Goal: Transaction & Acquisition: Purchase product/service

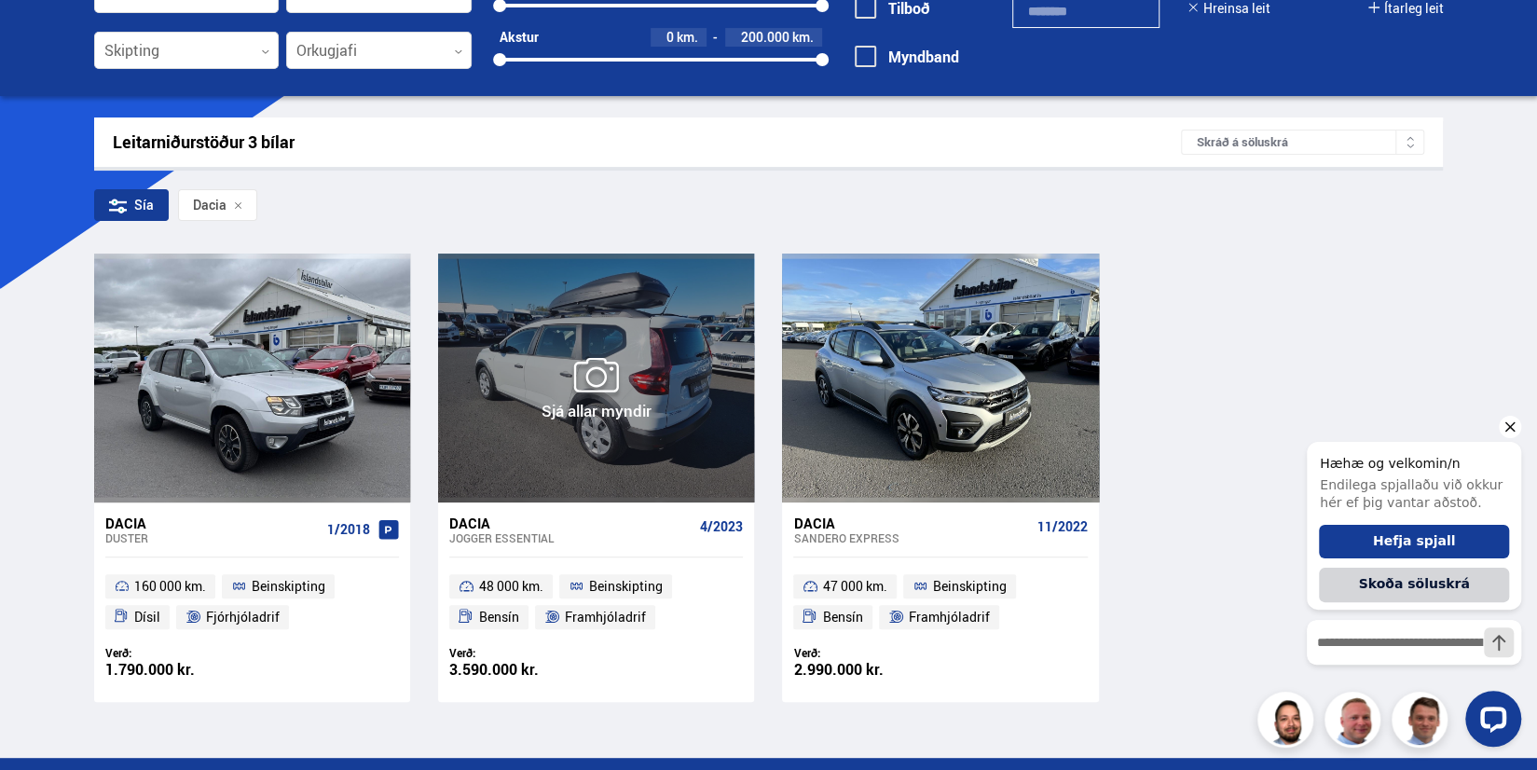
drag, startPoint x: 2037, startPoint y: 776, endPoint x: 1460, endPoint y: 601, distance: 602.8
click at [1460, 601] on button "Skoða söluskrá" at bounding box center [1414, 585] width 190 height 34
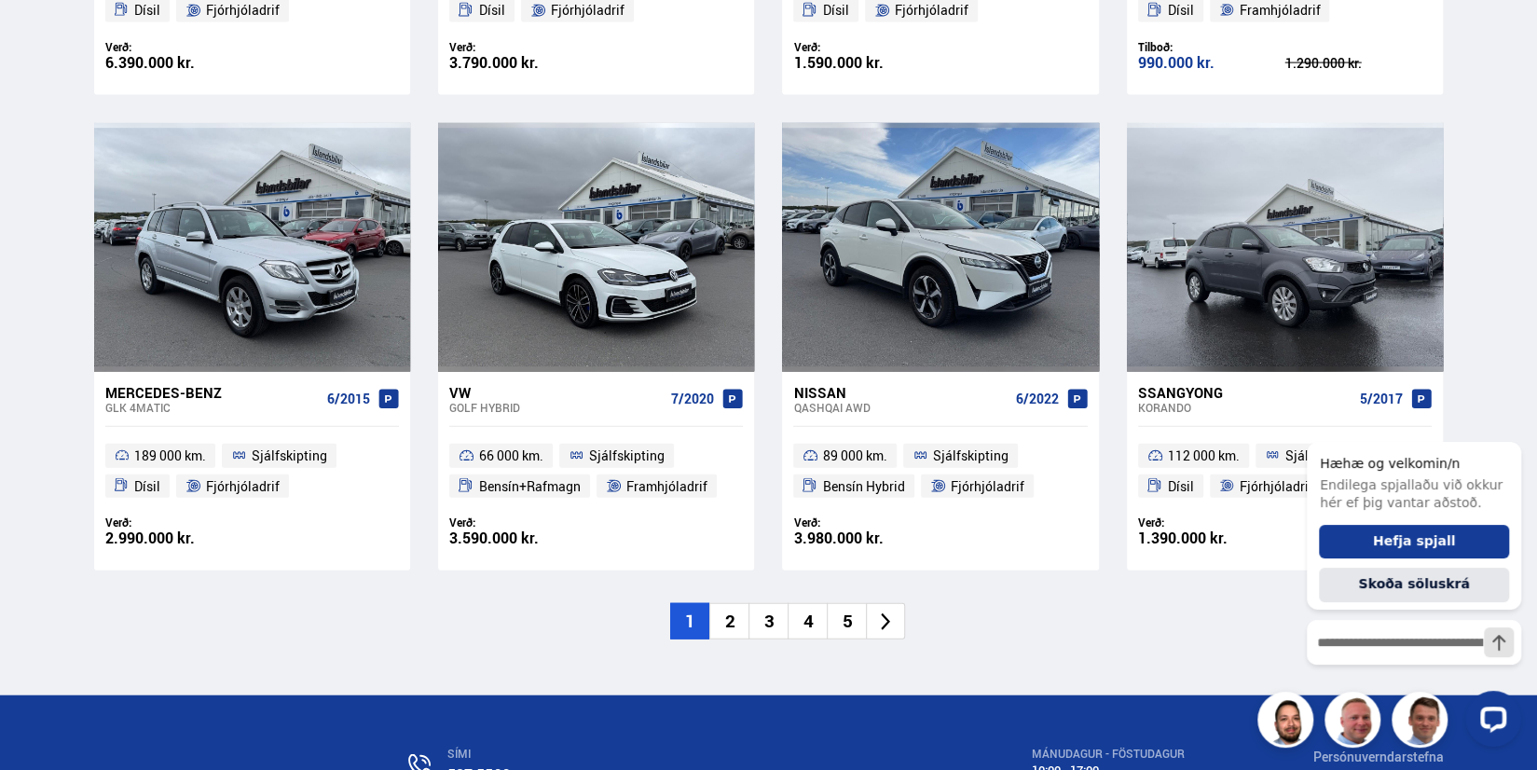
scroll to position [2494, 0]
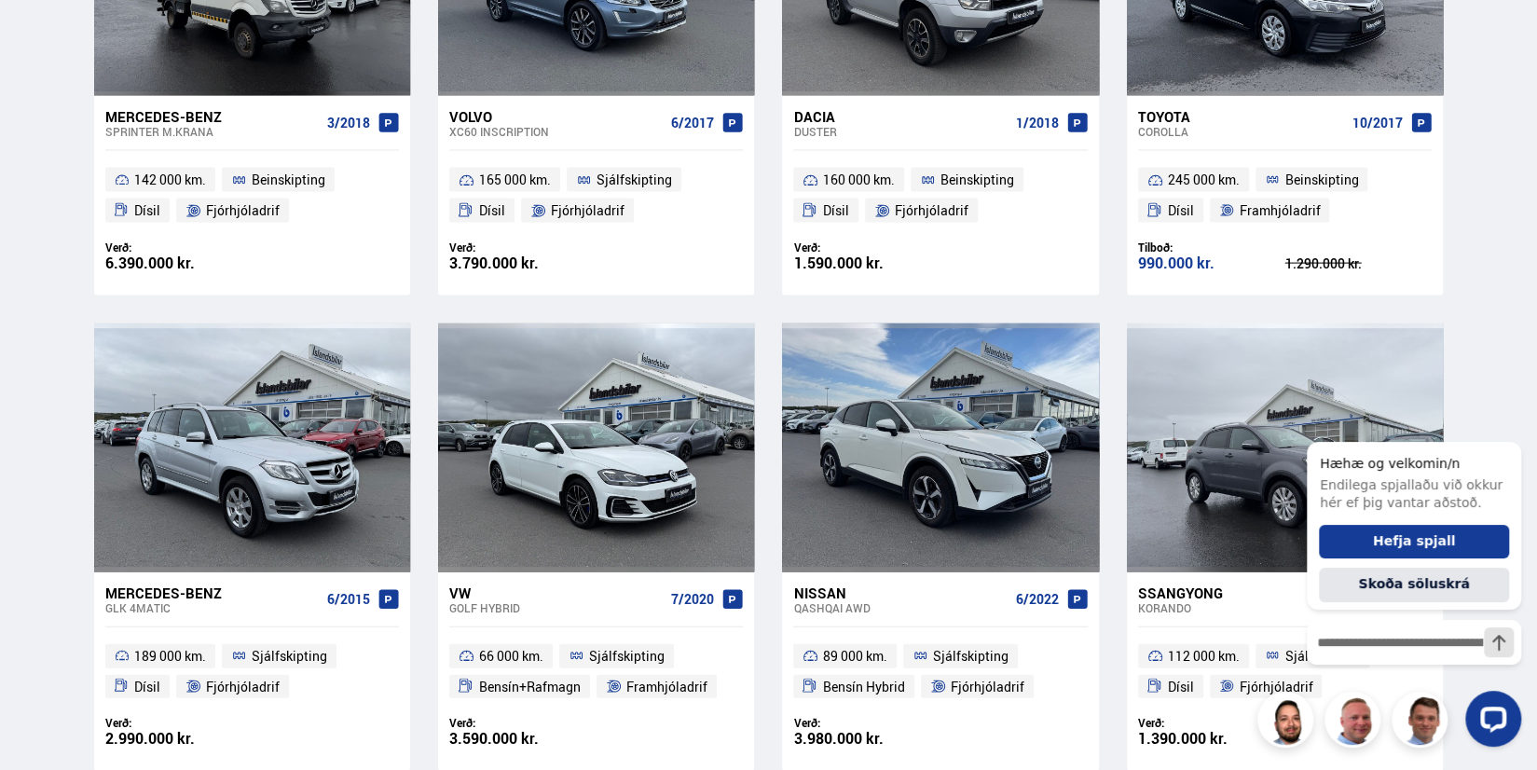
click at [1168, 659] on span "112 000 km." at bounding box center [1204, 656] width 72 height 22
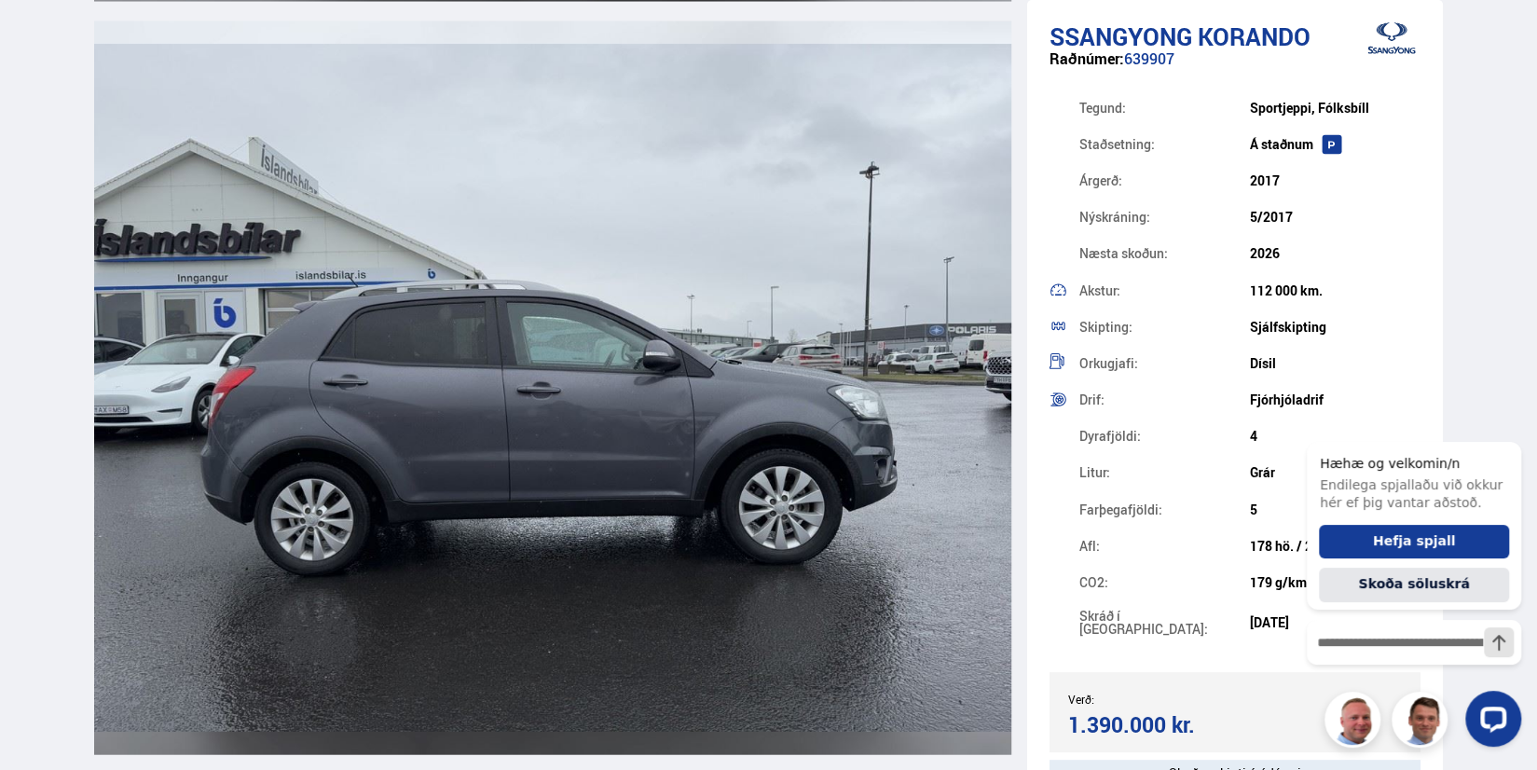
drag, startPoint x: 1175, startPoint y: 651, endPoint x: 1162, endPoint y: 625, distance: 29.2
click at [1175, 527] on div "Farþegafjöldi: 5" at bounding box center [1235, 509] width 372 height 36
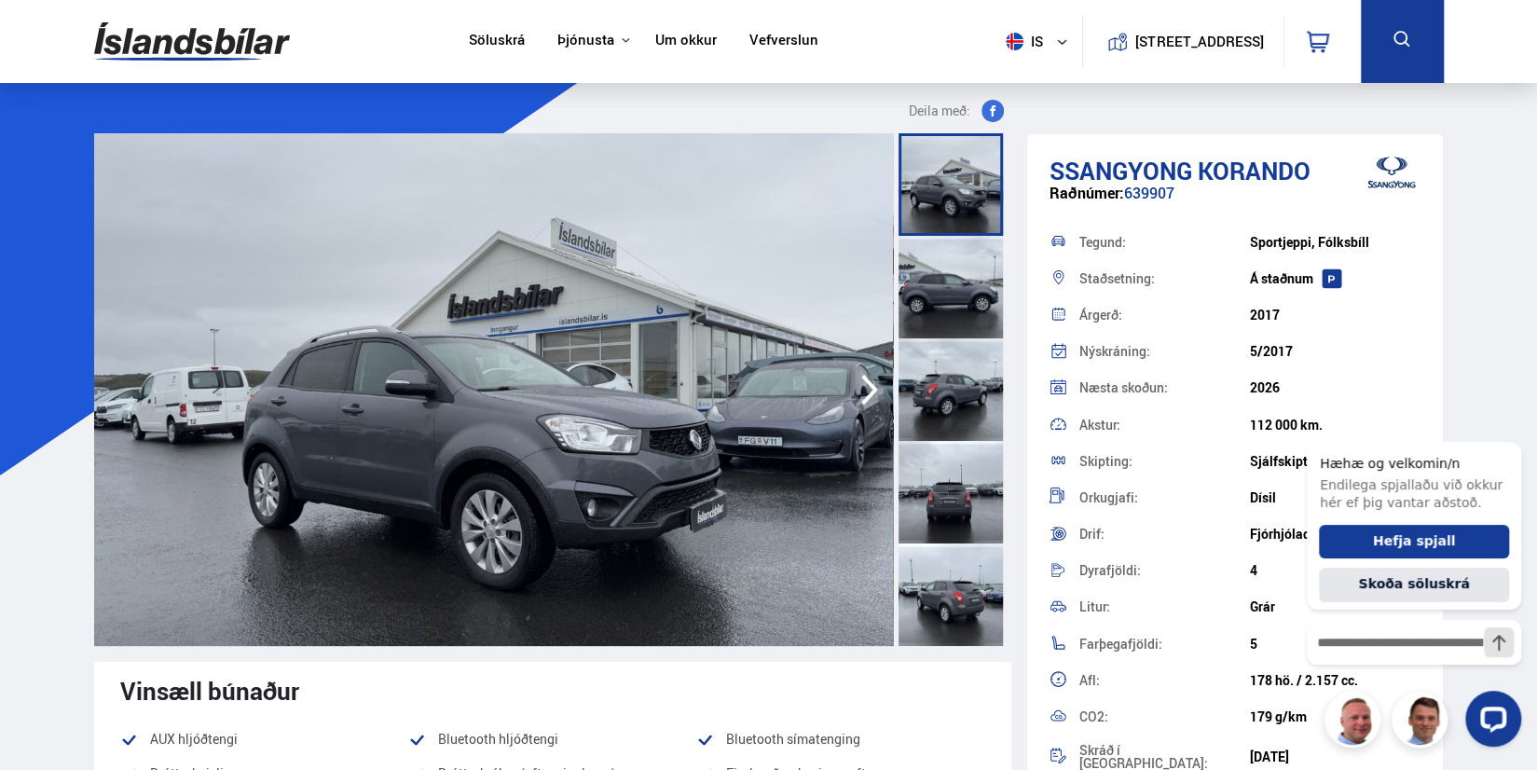
click at [871, 510] on img at bounding box center [493, 389] width 799 height 513
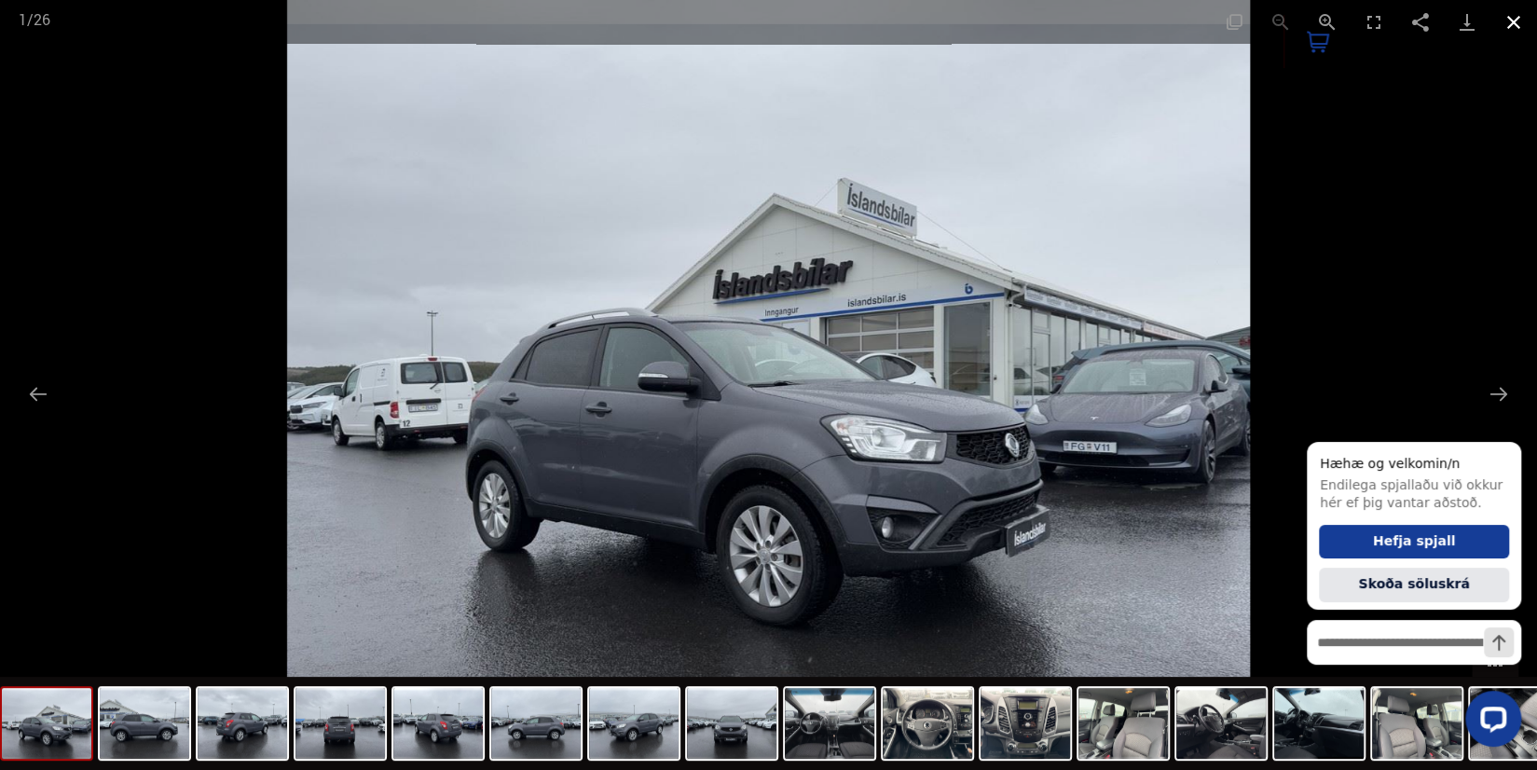
click at [1511, 14] on button "Close gallery" at bounding box center [1513, 22] width 47 height 44
